Goal: Task Accomplishment & Management: Manage account settings

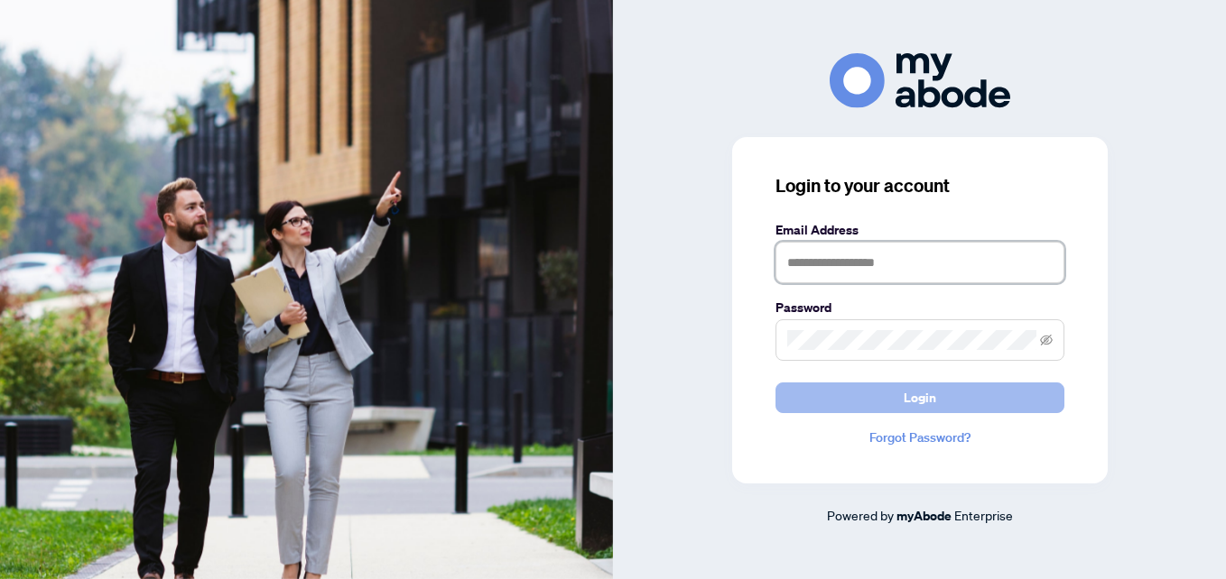
type input "**********"
click at [876, 399] on button "Login" at bounding box center [919, 398] width 289 height 31
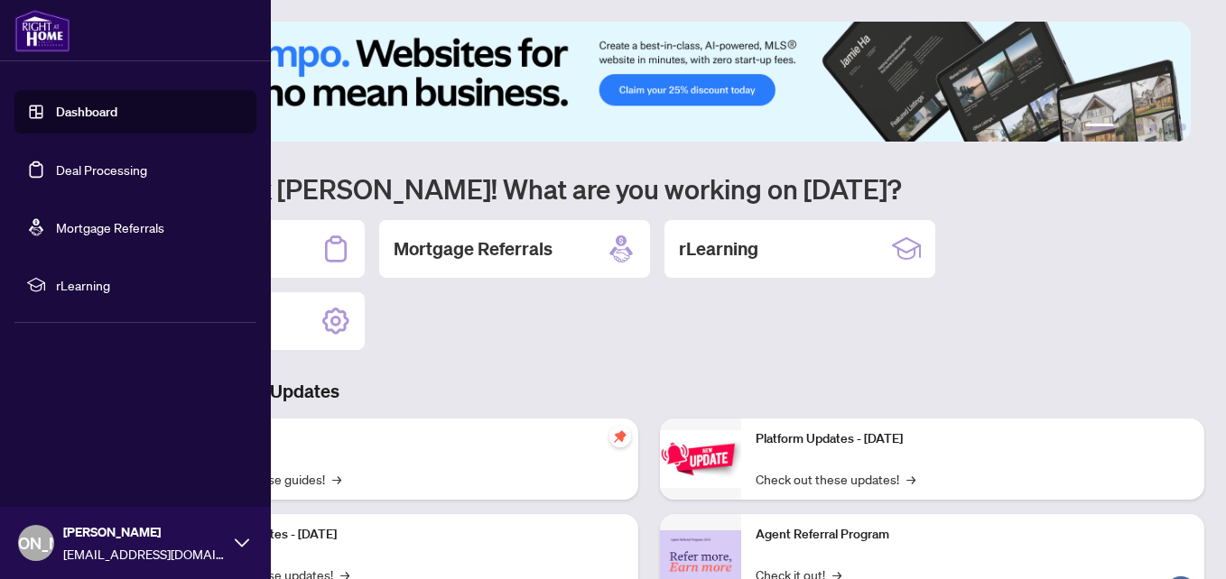
click at [67, 169] on link "Deal Processing" at bounding box center [101, 170] width 91 height 16
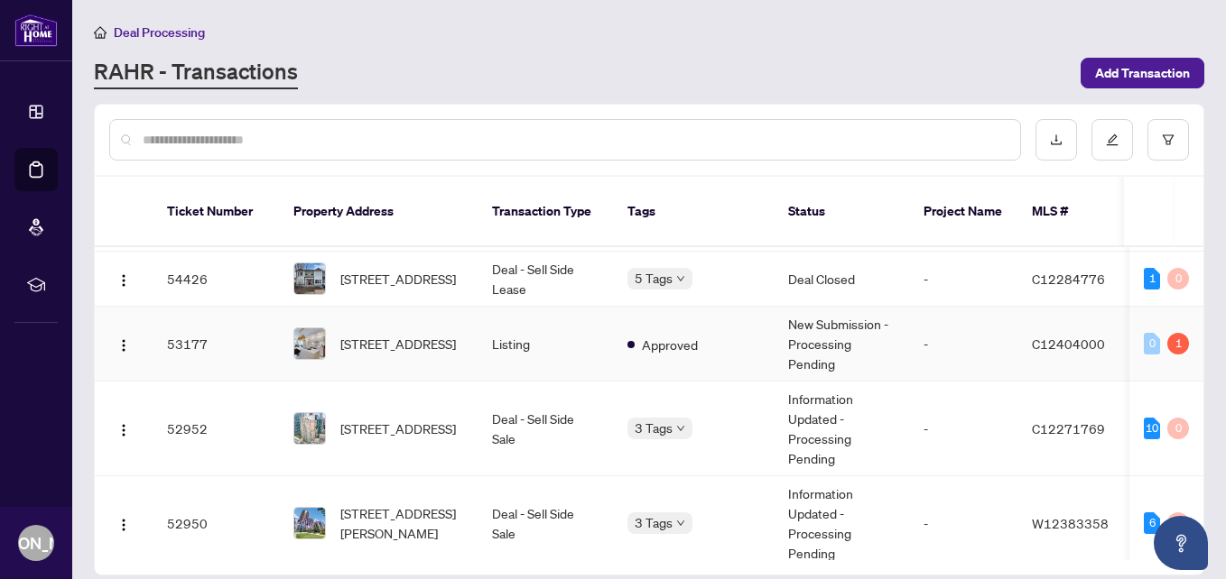
scroll to position [90, 0]
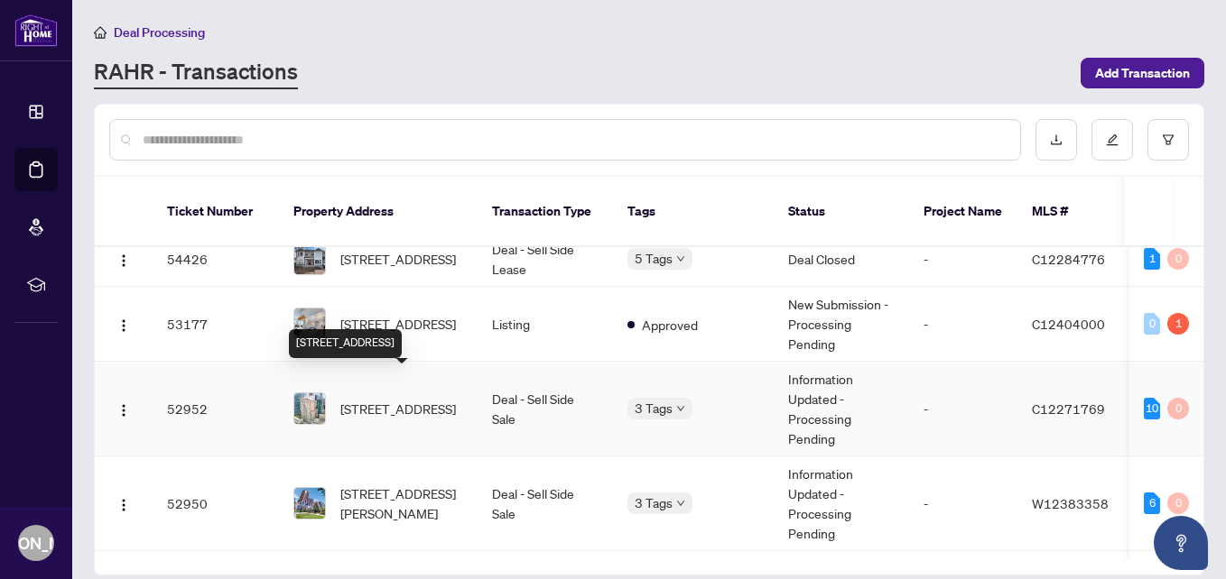
click at [394, 399] on span "2316-25 The Esplanade, Toronto, Ontario M5E 1W5, Canada" at bounding box center [398, 409] width 116 height 20
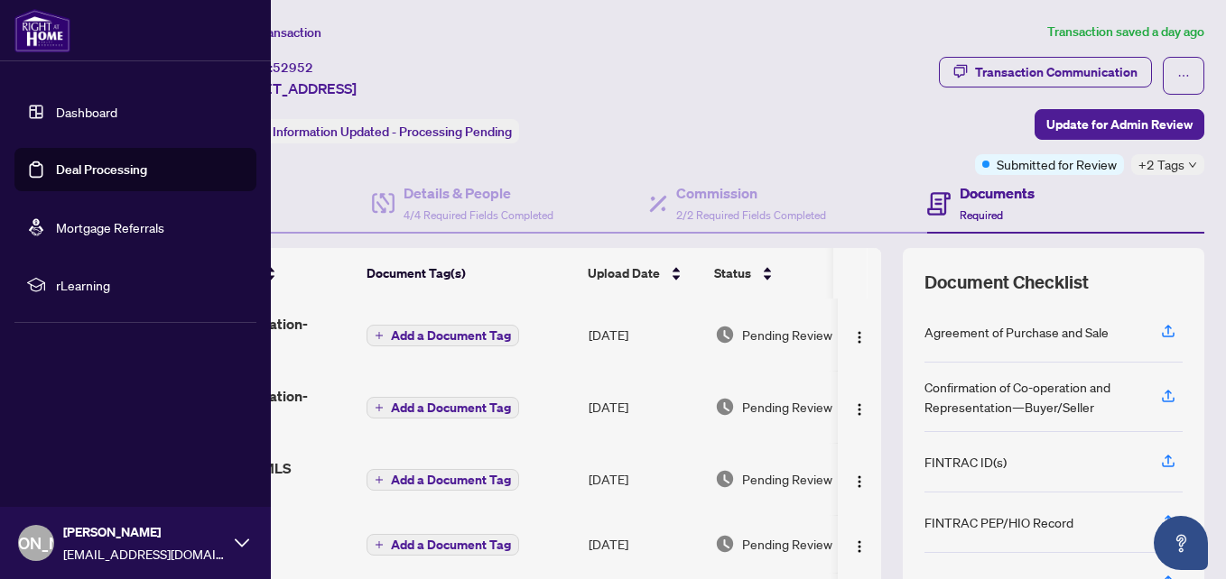
click at [56, 171] on link "Deal Processing" at bounding box center [101, 170] width 91 height 16
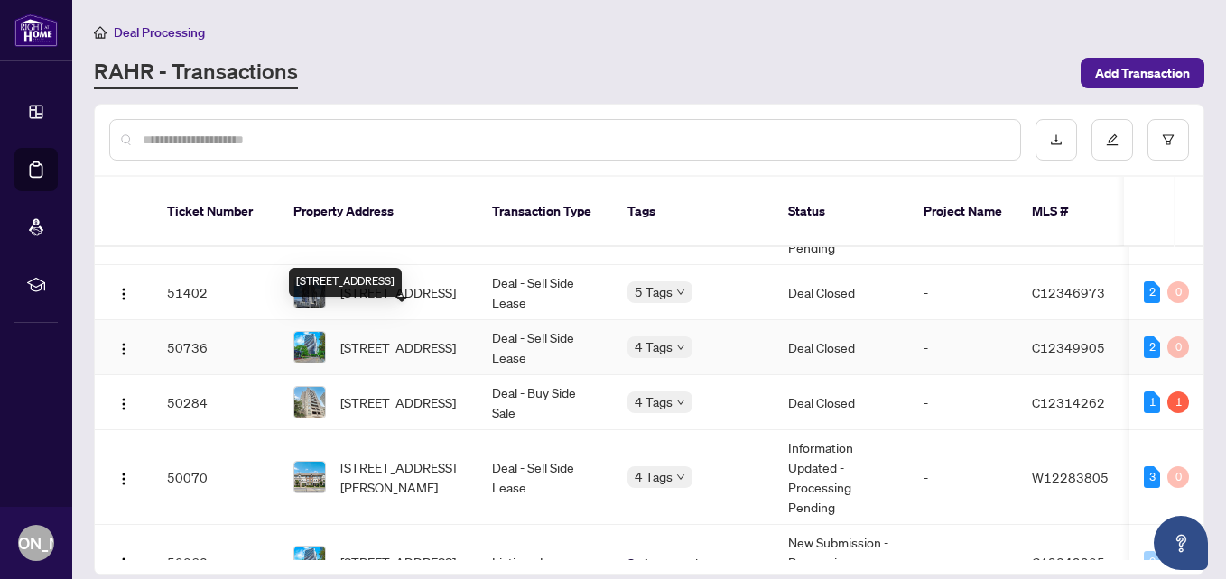
scroll to position [541, 0]
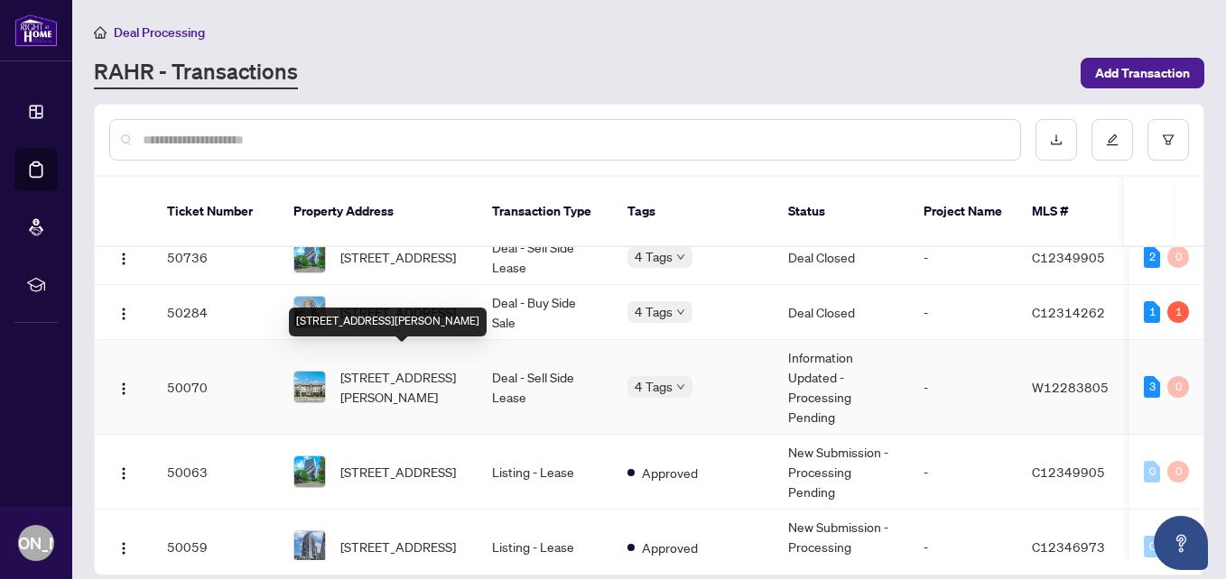
click at [376, 368] on span "65-636 Evans Ave, Toronto, Ontario M8W 0A8, Canada" at bounding box center [401, 387] width 123 height 40
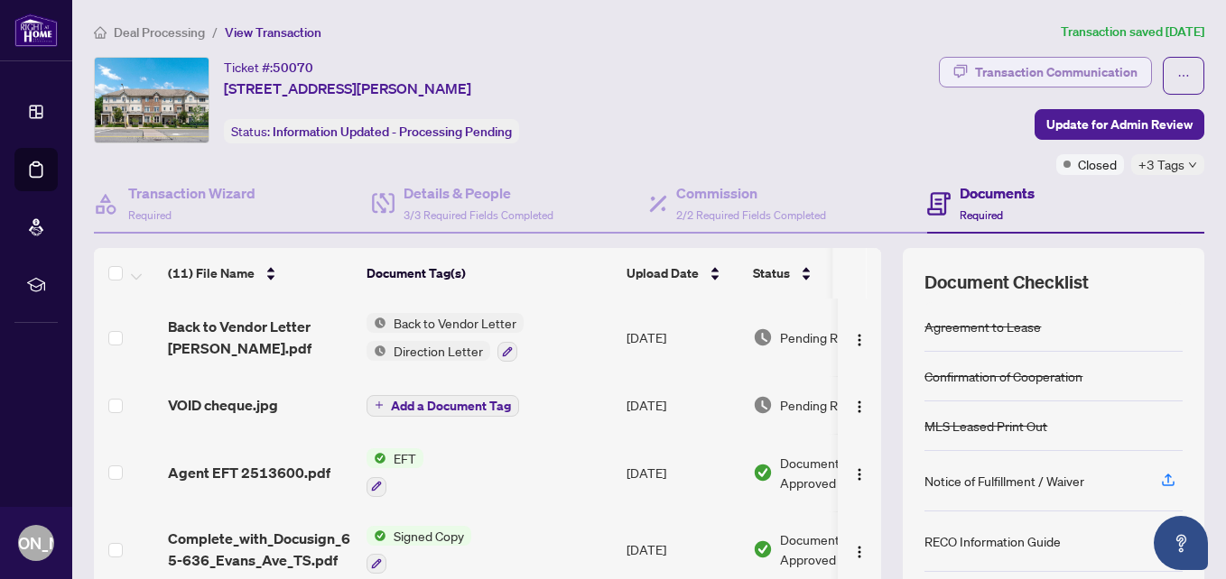
click at [989, 73] on div "Transaction Communication" at bounding box center [1056, 72] width 162 height 29
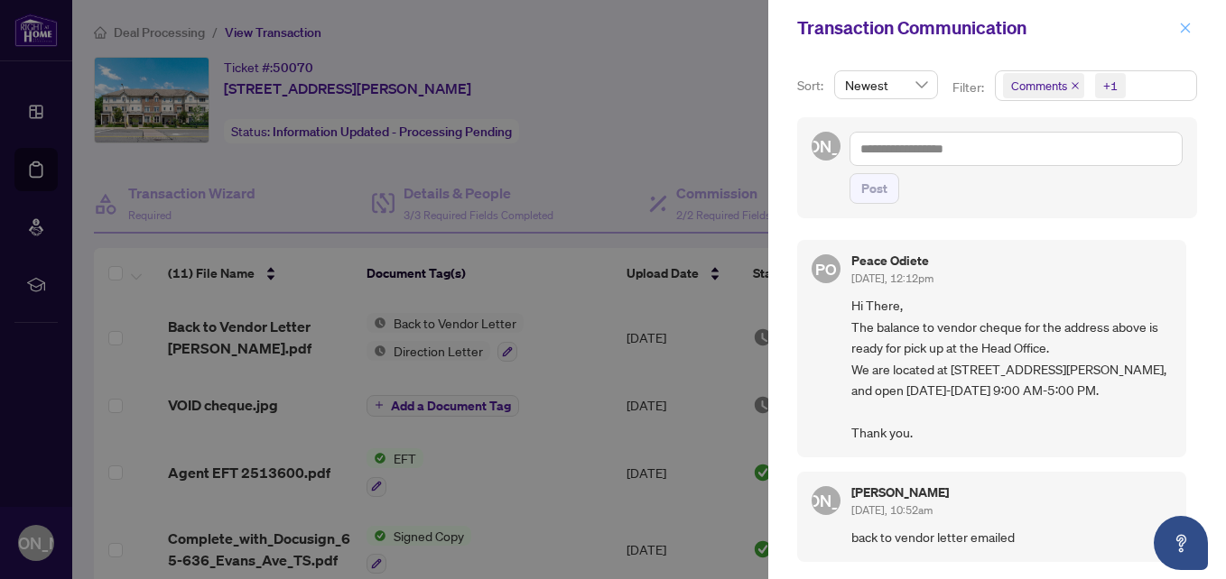
click at [1186, 25] on icon "close" at bounding box center [1185, 28] width 13 height 13
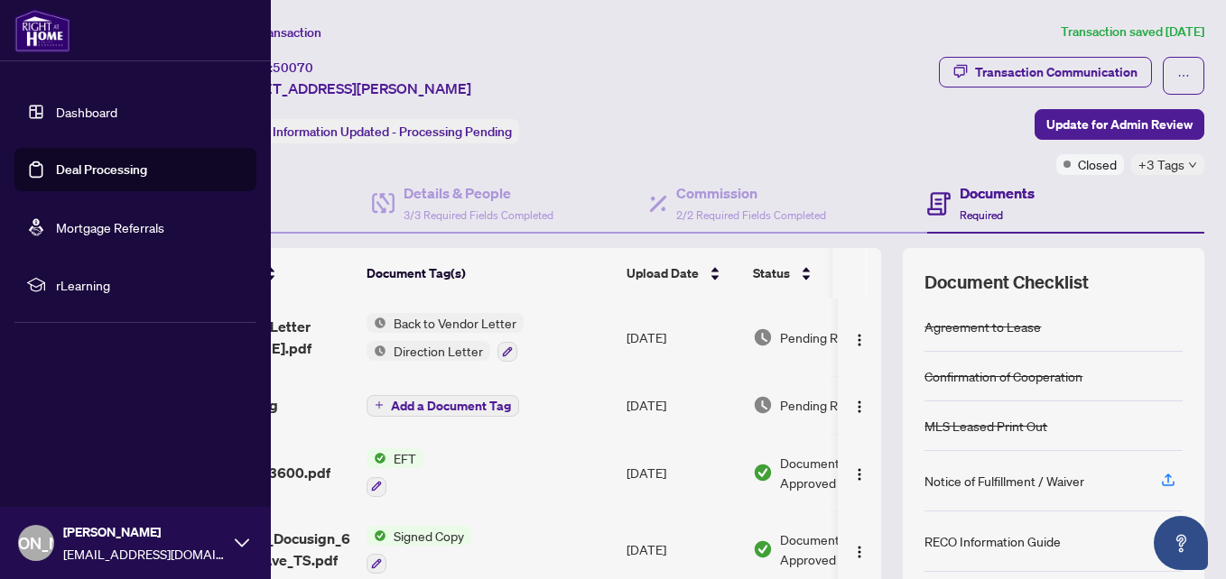
click at [83, 104] on link "Dashboard" at bounding box center [86, 112] width 61 height 16
